Goal: Task Accomplishment & Management: Use online tool/utility

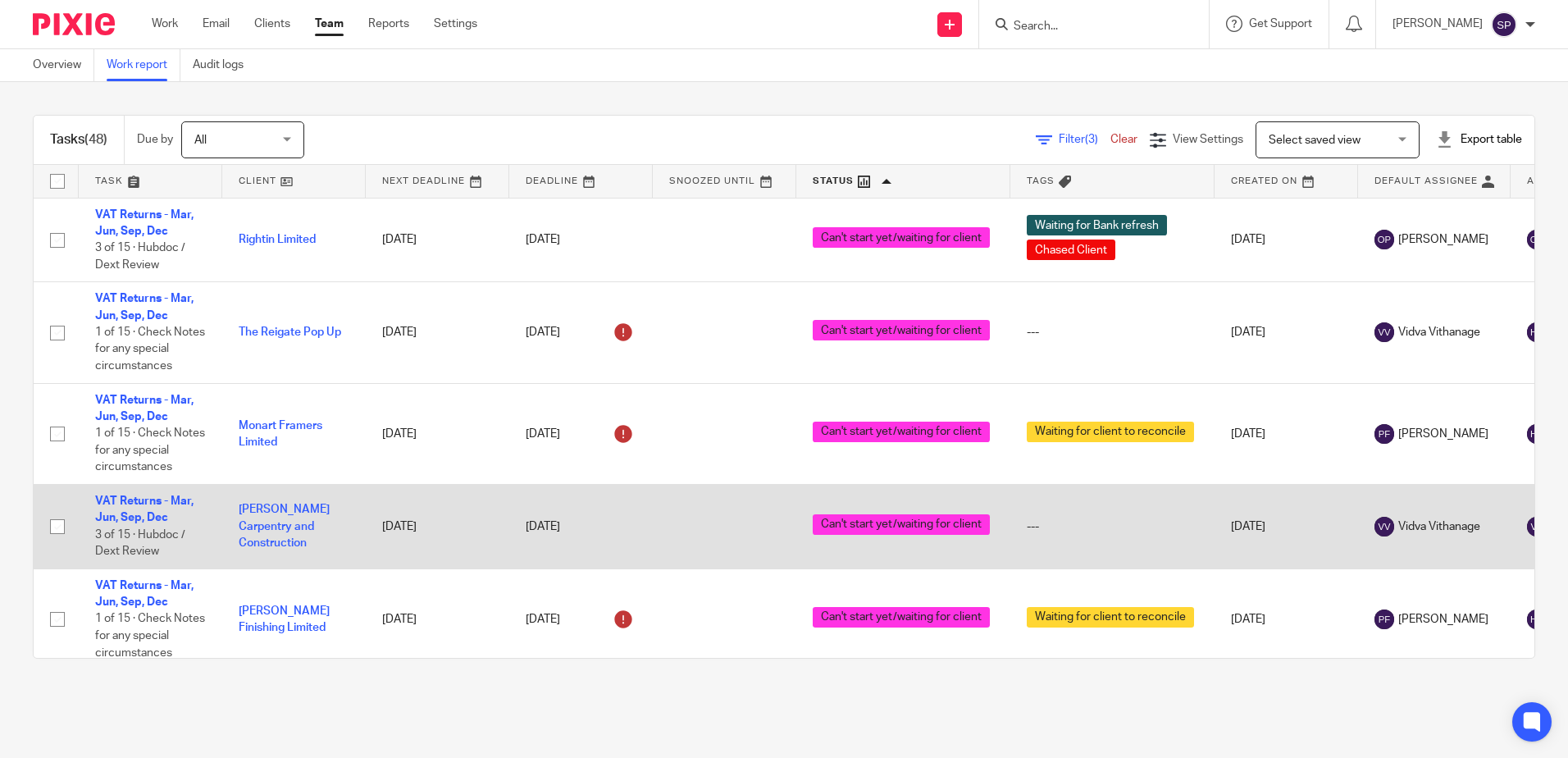
scroll to position [246, 0]
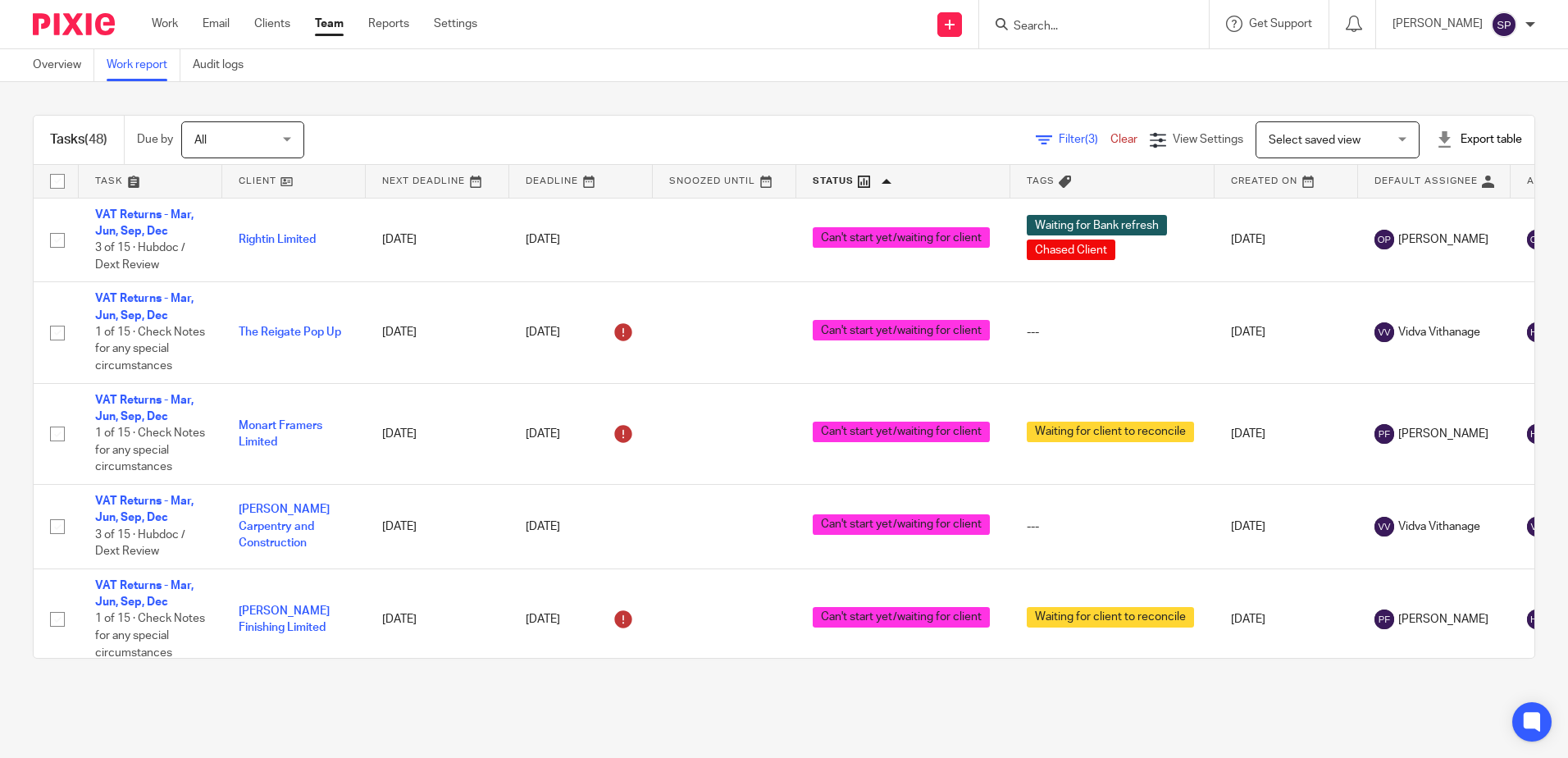
click at [234, 96] on div "Tasks (48) Due by All All Today Tomorrow This week Next week This month Next mo…" at bounding box center [784, 387] width 1568 height 610
